Goal: Information Seeking & Learning: Learn about a topic

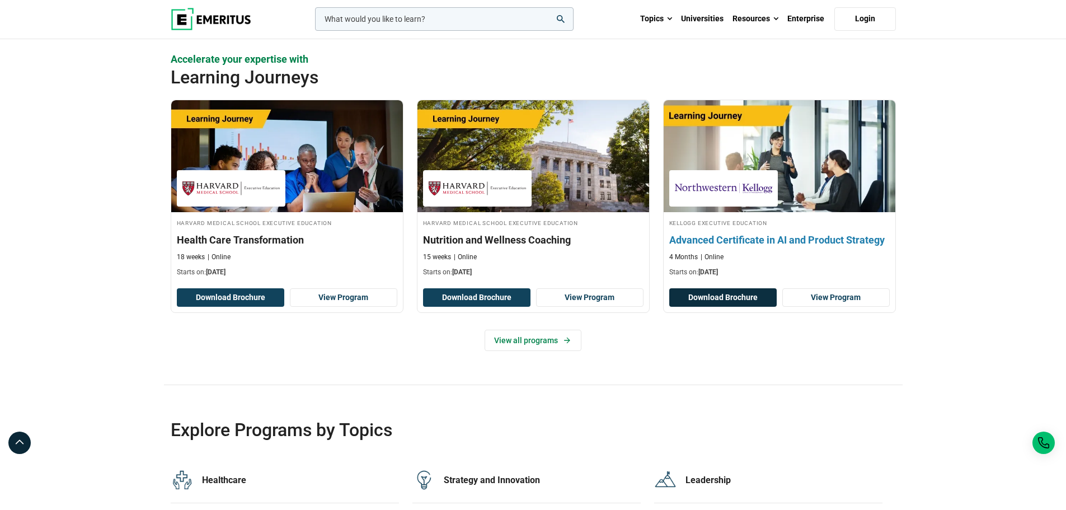
scroll to position [1902, 0]
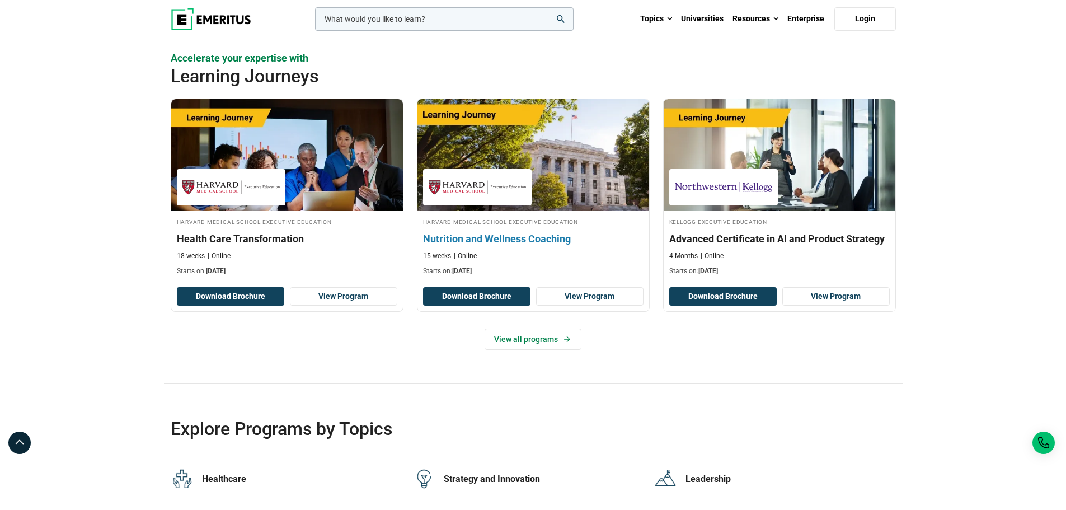
click at [534, 241] on h3 "Nutrition and Wellness Coaching" at bounding box center [533, 239] width 220 height 14
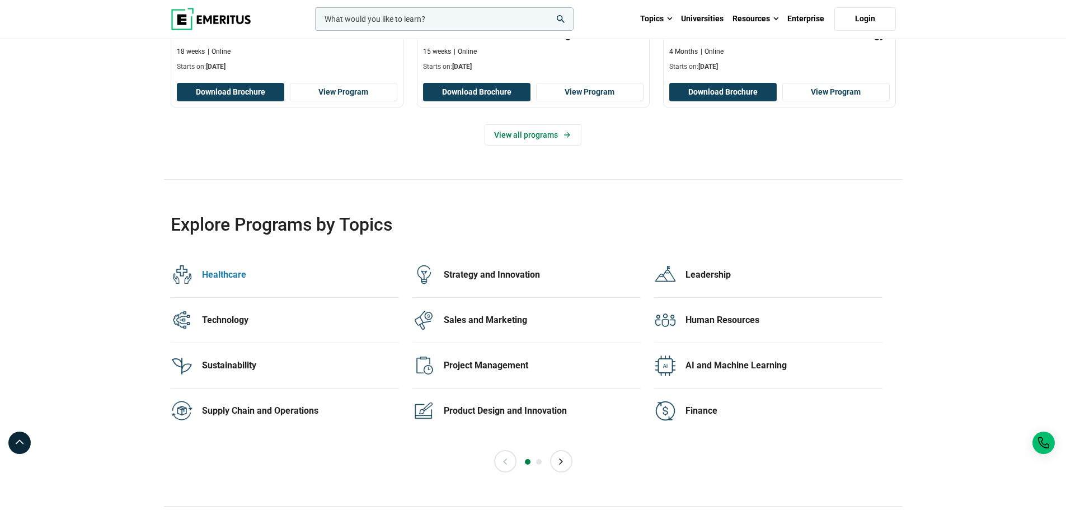
scroll to position [2126, 0]
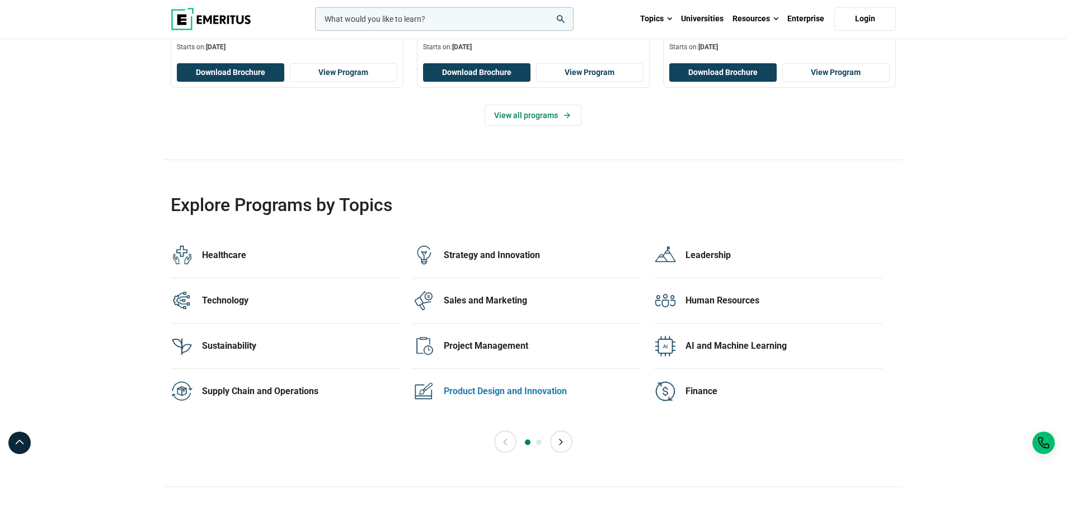
click at [489, 389] on div "Product Design and Innovation" at bounding box center [542, 391] width 197 height 12
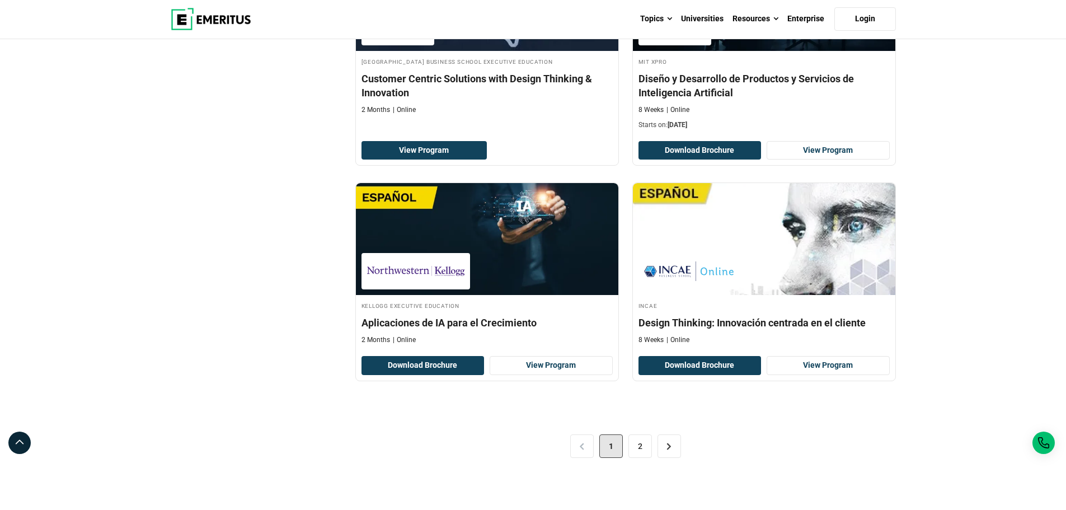
scroll to position [2182, 0]
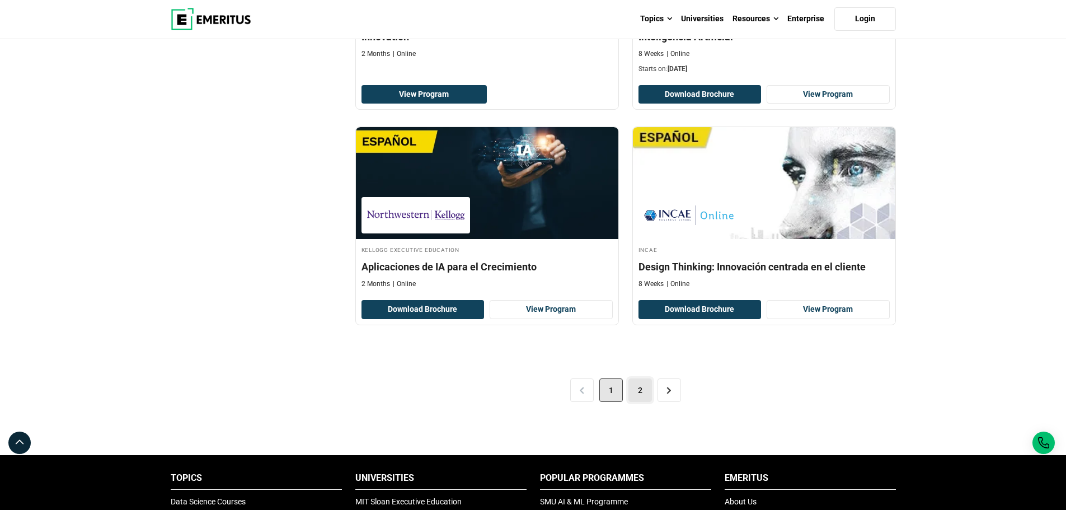
click at [633, 393] on link "2" at bounding box center [639, 389] width 23 height 23
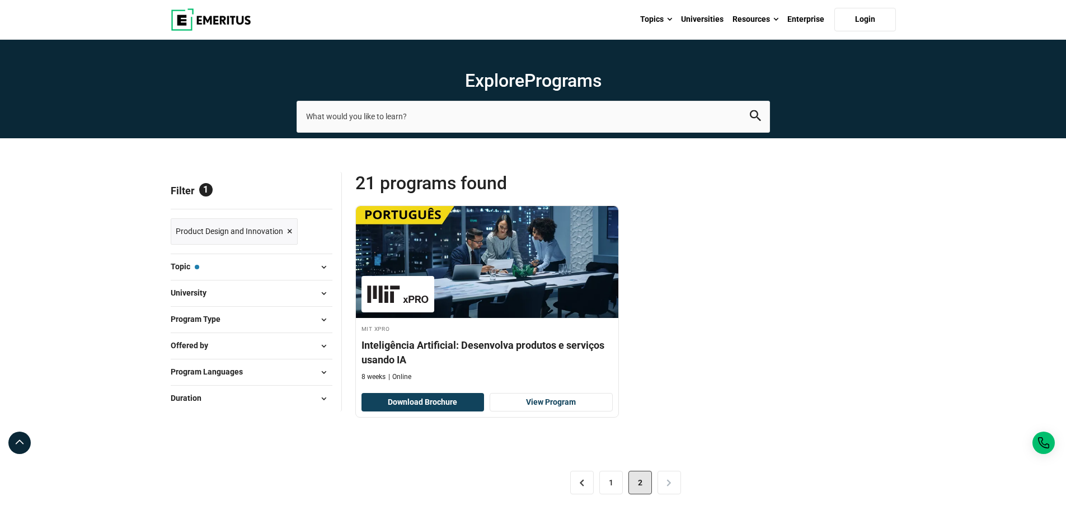
click at [322, 262] on span at bounding box center [324, 266] width 17 height 17
click at [324, 266] on span at bounding box center [324, 266] width 17 height 17
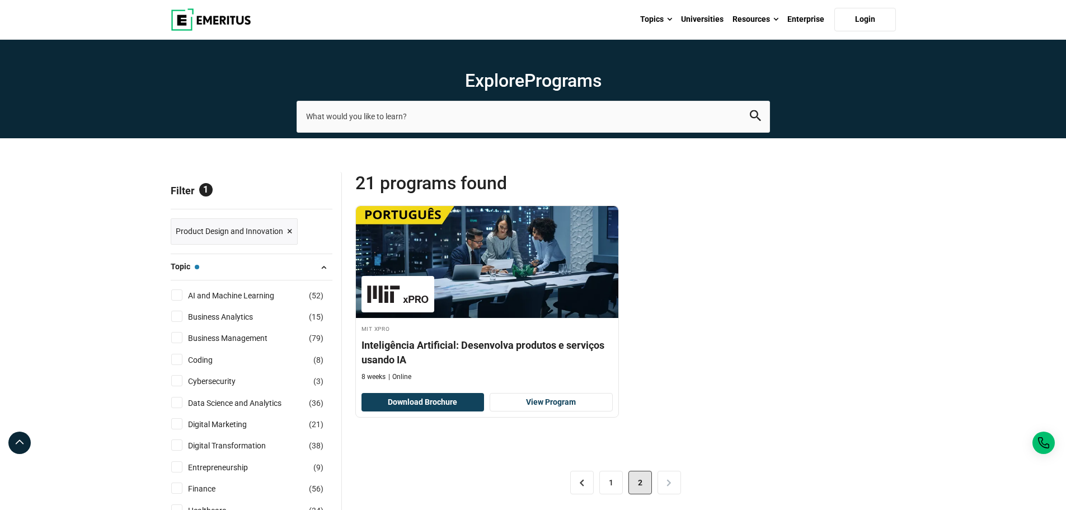
click at [288, 233] on span "×" at bounding box center [290, 231] width 6 height 16
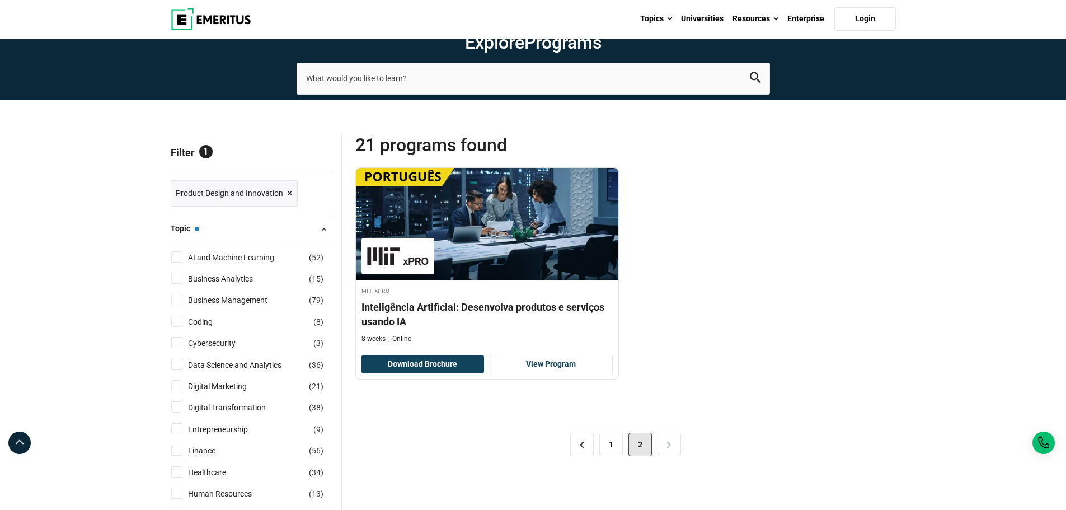
scroll to position [100, 0]
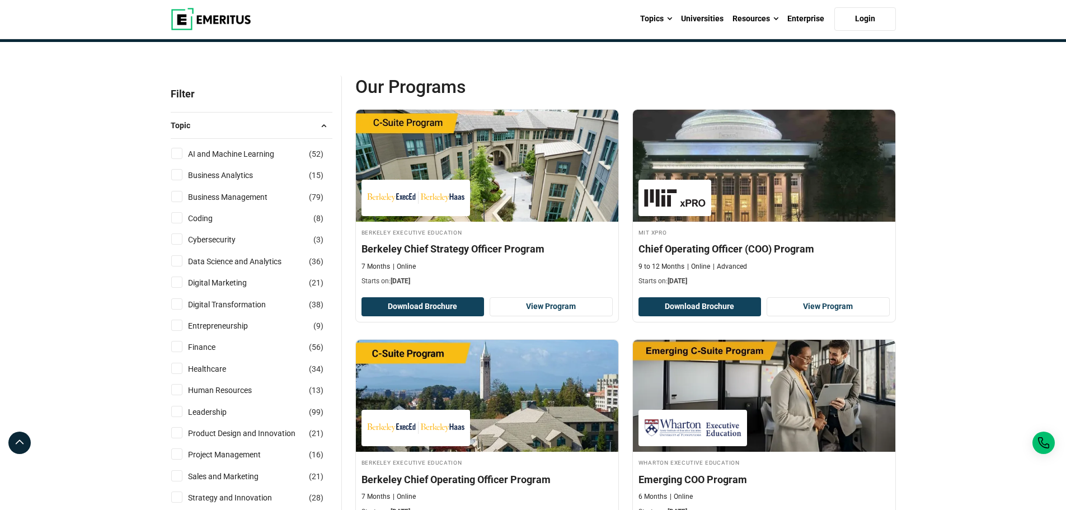
scroll to position [112, 0]
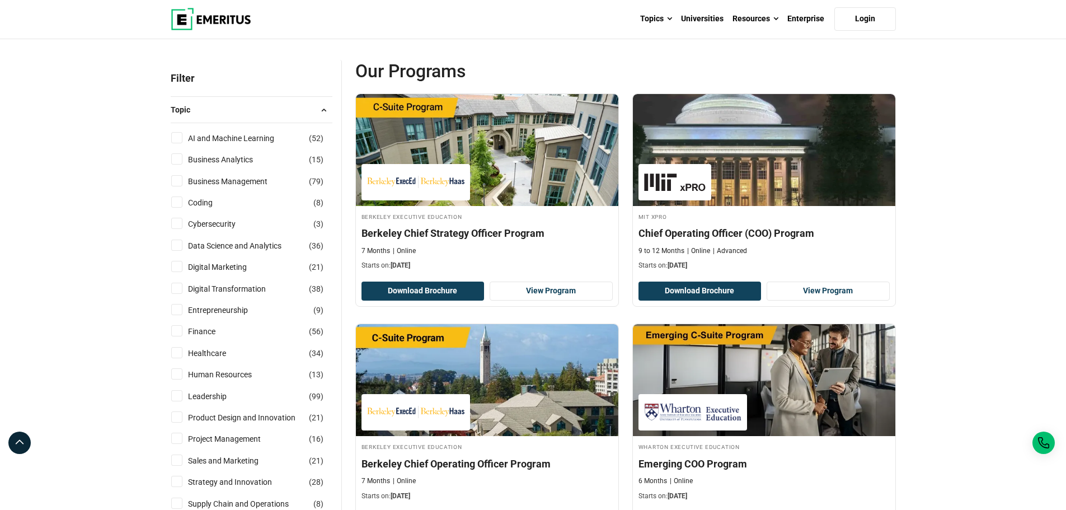
click at [173, 331] on input "Finance ( 56 )" at bounding box center [176, 330] width 11 height 11
checkbox input "true"
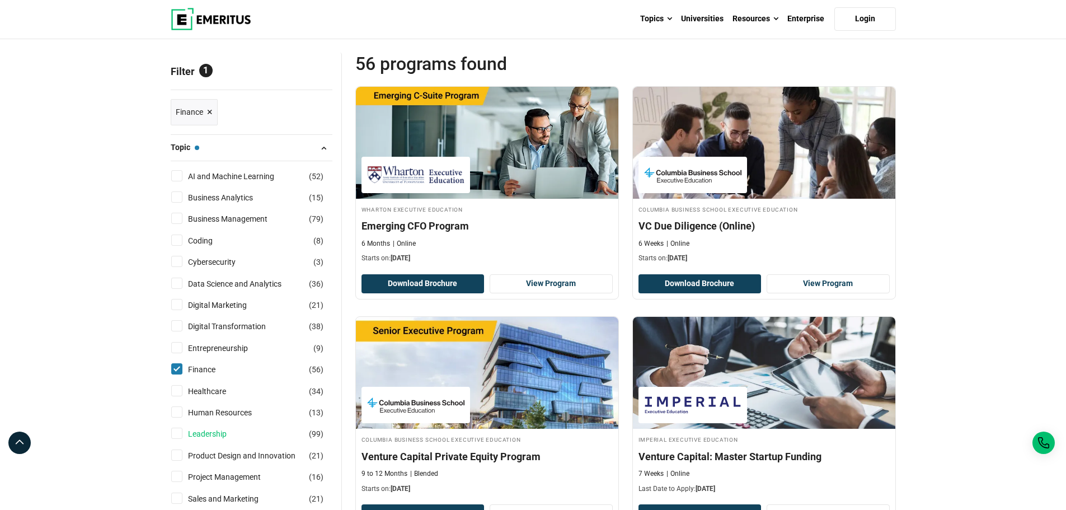
scroll to position [112, 0]
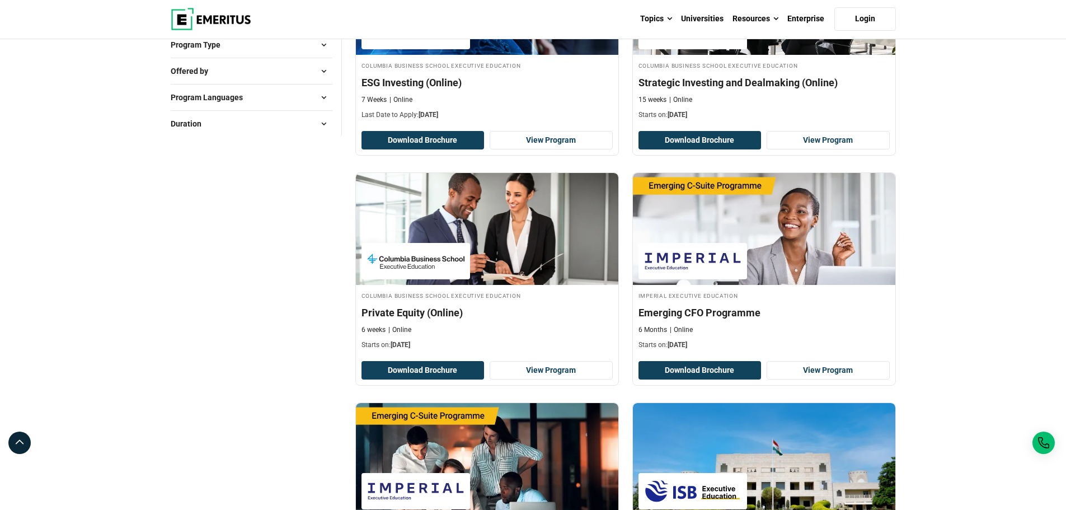
scroll to position [783, 0]
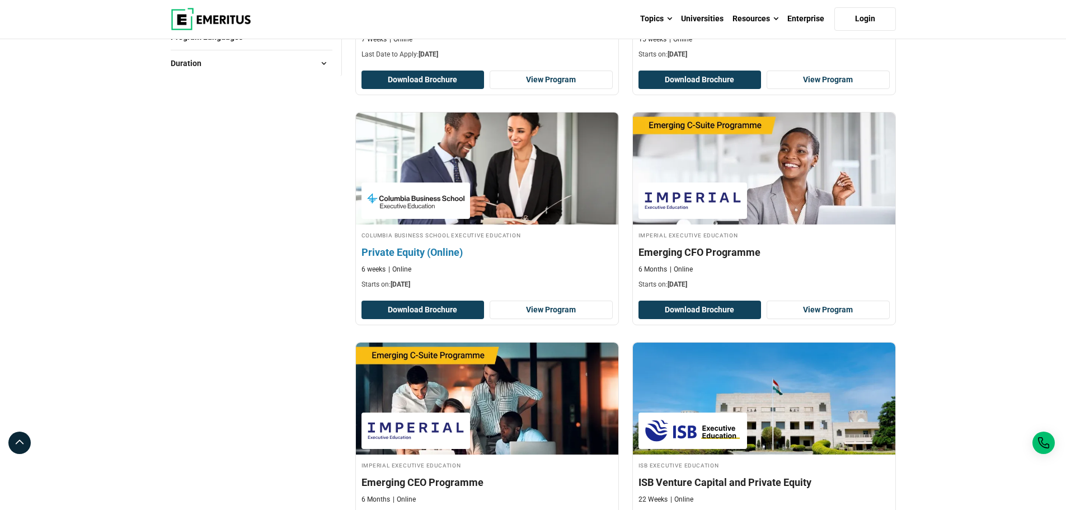
click at [404, 249] on h4 "Private Equity (Online)" at bounding box center [486, 252] width 251 height 14
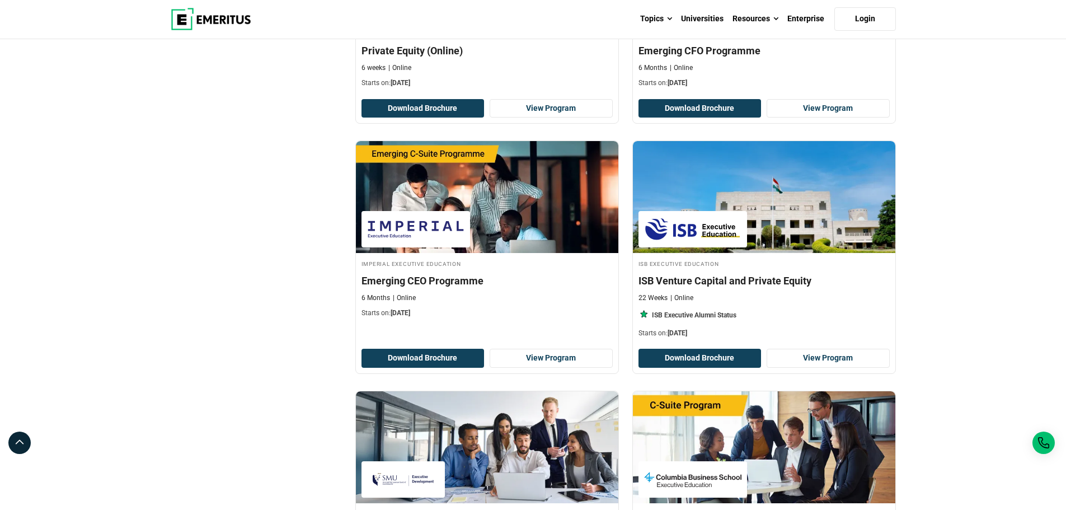
scroll to position [1007, 0]
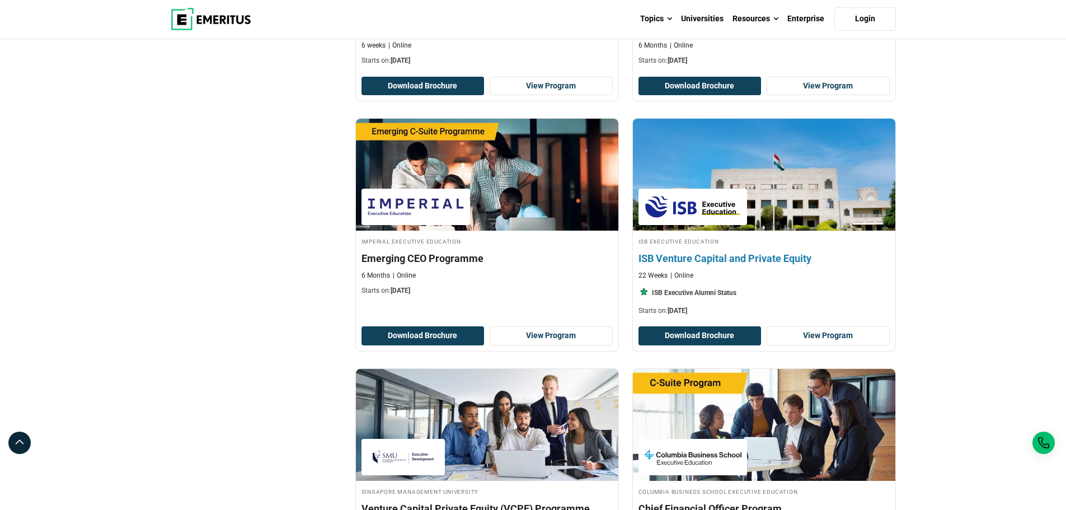
click at [738, 255] on h4 "ISB Venture Capital and Private Equity" at bounding box center [763, 258] width 251 height 14
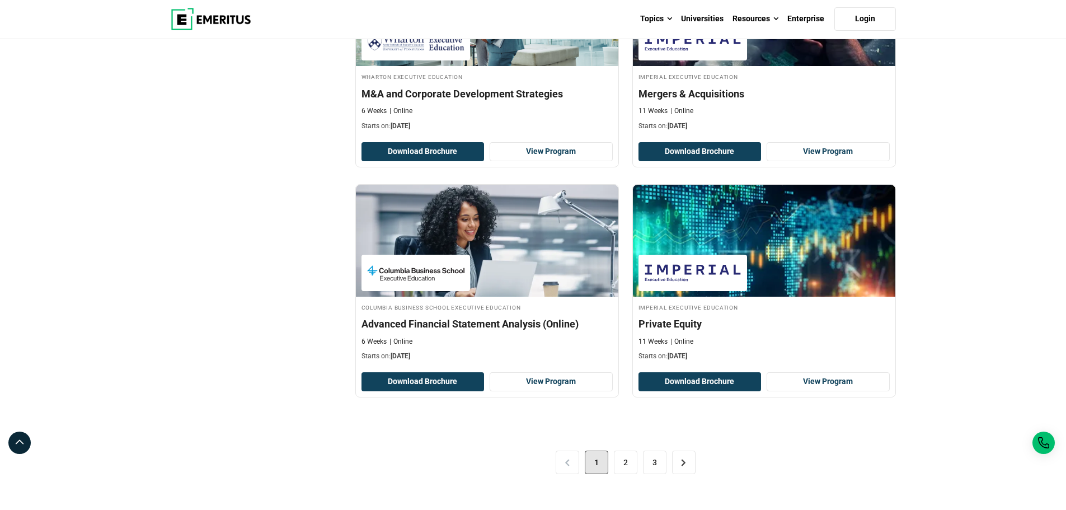
scroll to position [2126, 0]
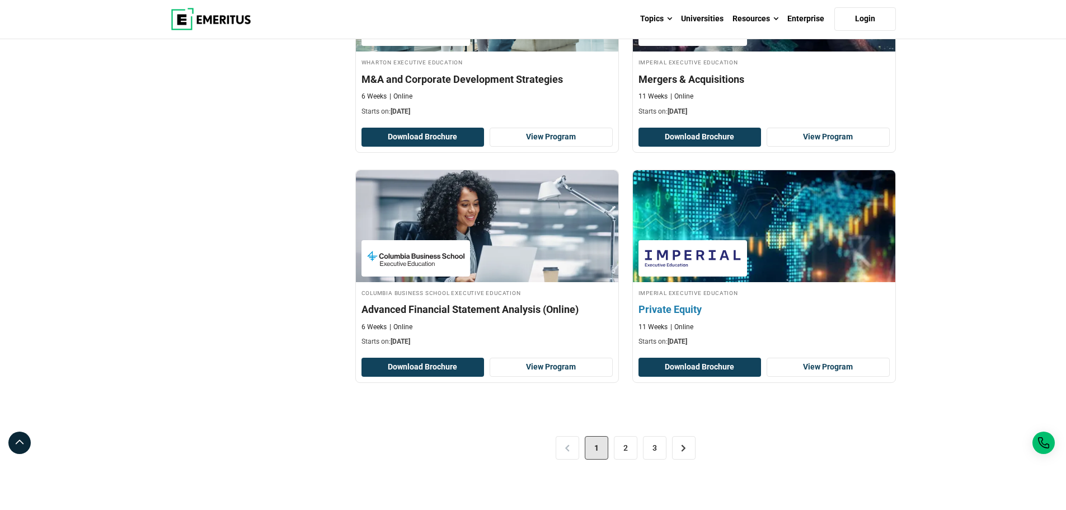
click at [683, 307] on h4 "Private Equity" at bounding box center [763, 309] width 251 height 14
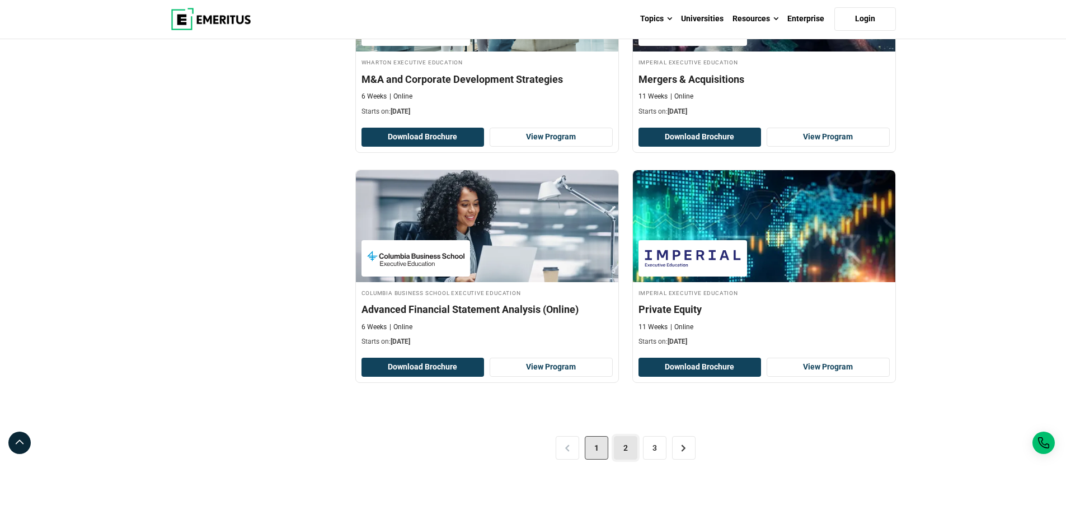
click at [620, 455] on link "2" at bounding box center [625, 447] width 23 height 23
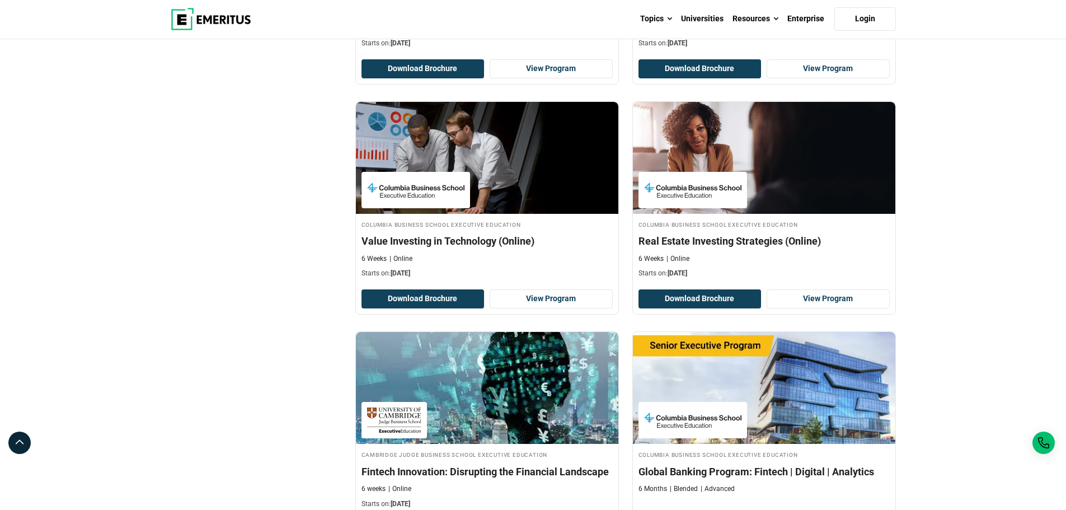
scroll to position [1790, 0]
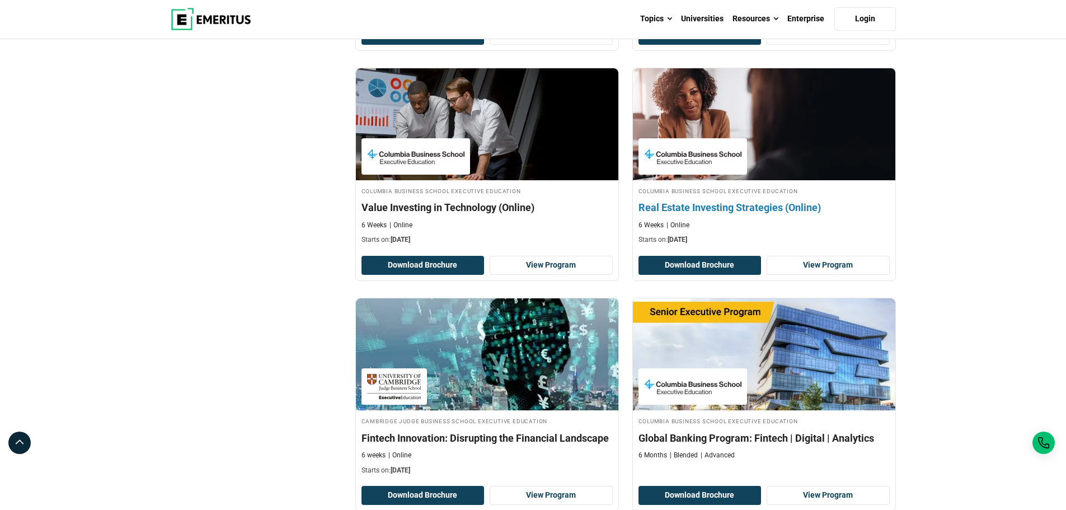
click at [759, 208] on h4 "Real Estate Investing Strategies (Online)" at bounding box center [763, 207] width 251 height 14
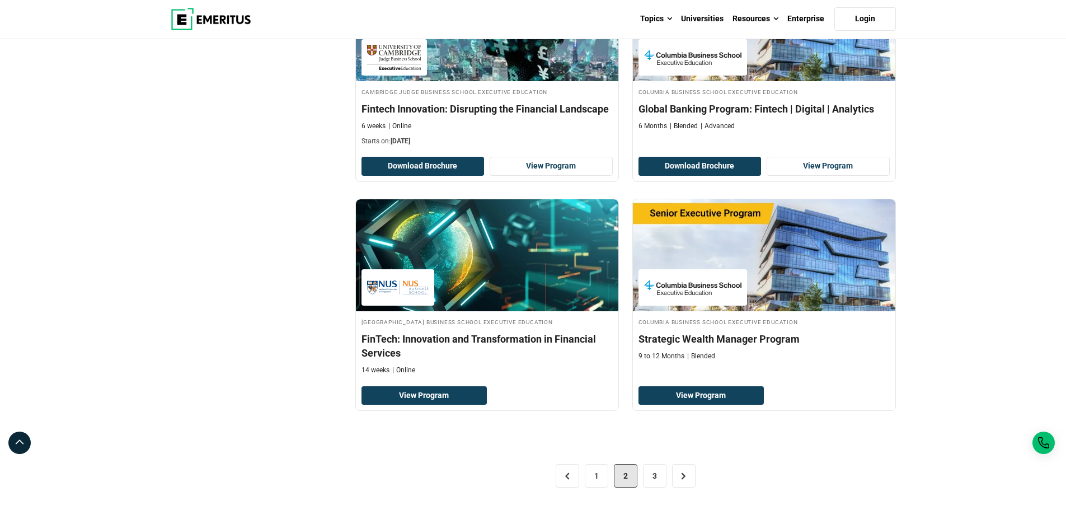
scroll to position [2126, 0]
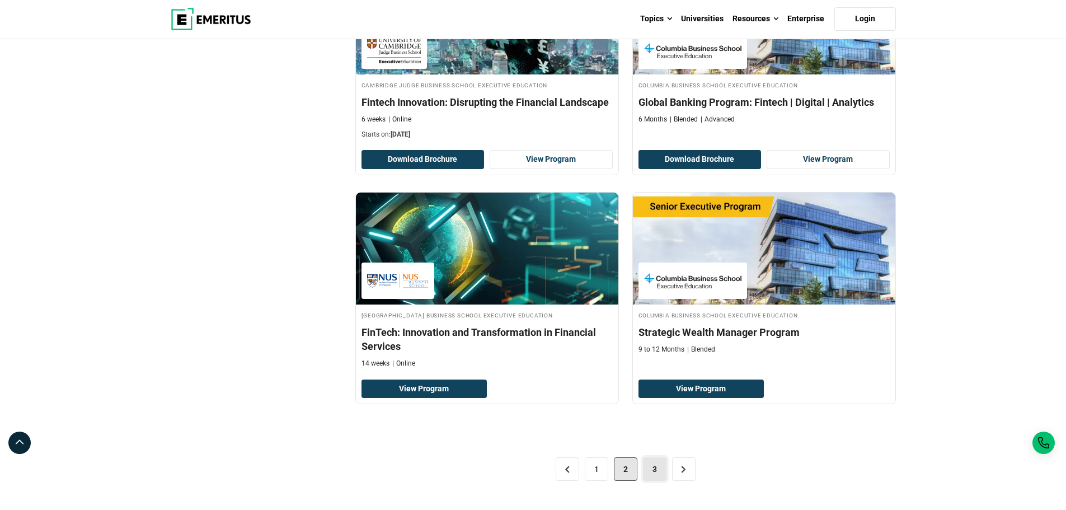
click at [650, 469] on link "3" at bounding box center [654, 468] width 23 height 23
